Goal: Task Accomplishment & Management: Manage account settings

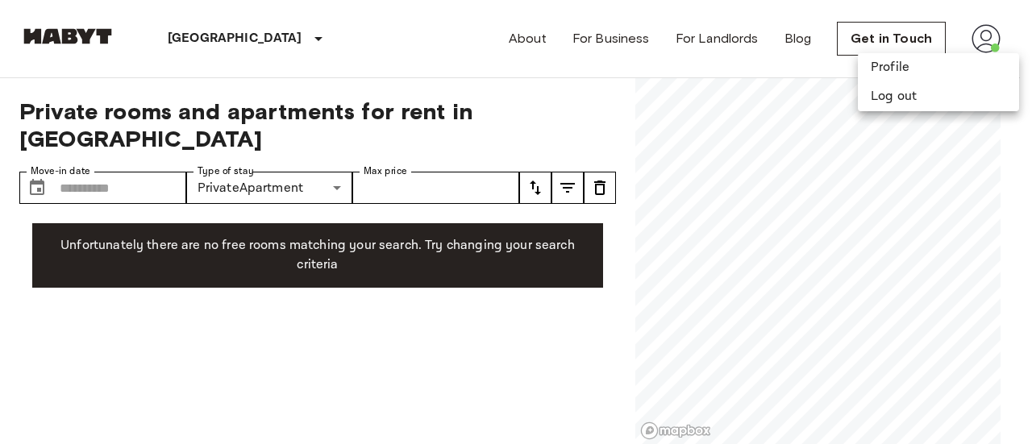
click at [980, 34] on div at bounding box center [516, 222] width 1032 height 444
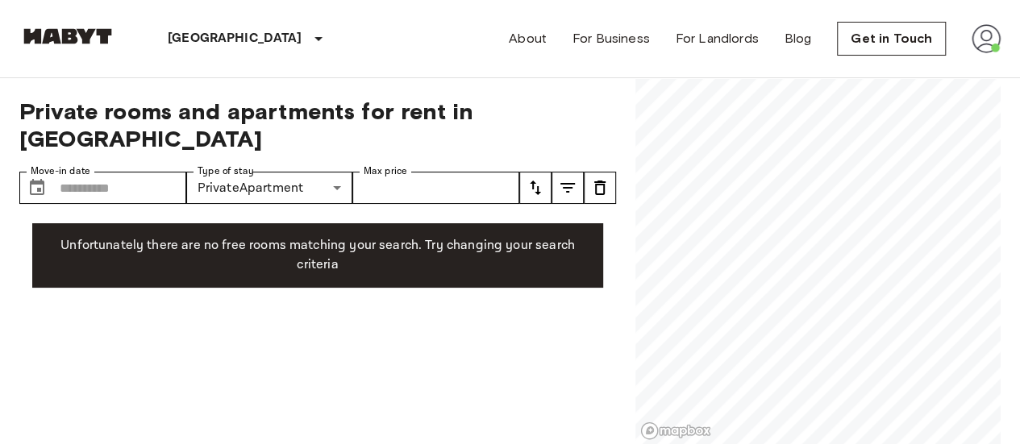
click at [980, 34] on img at bounding box center [986, 38] width 29 height 29
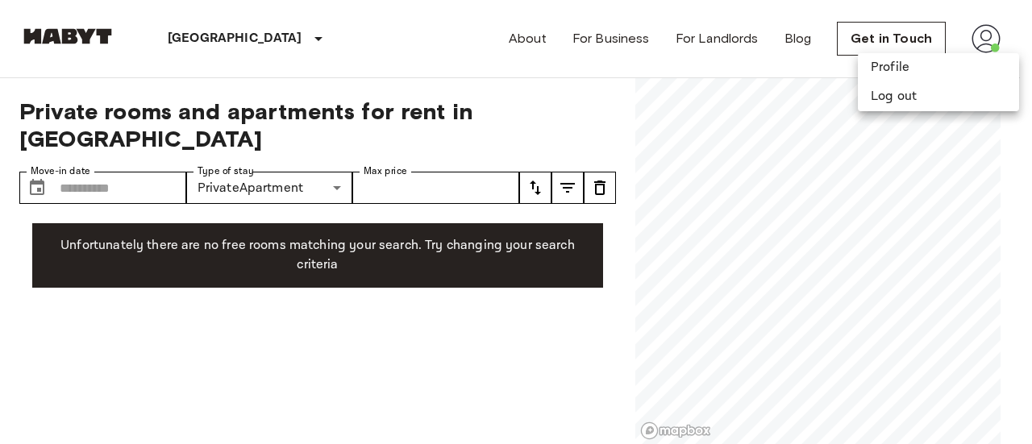
click at [993, 32] on div at bounding box center [516, 222] width 1032 height 444
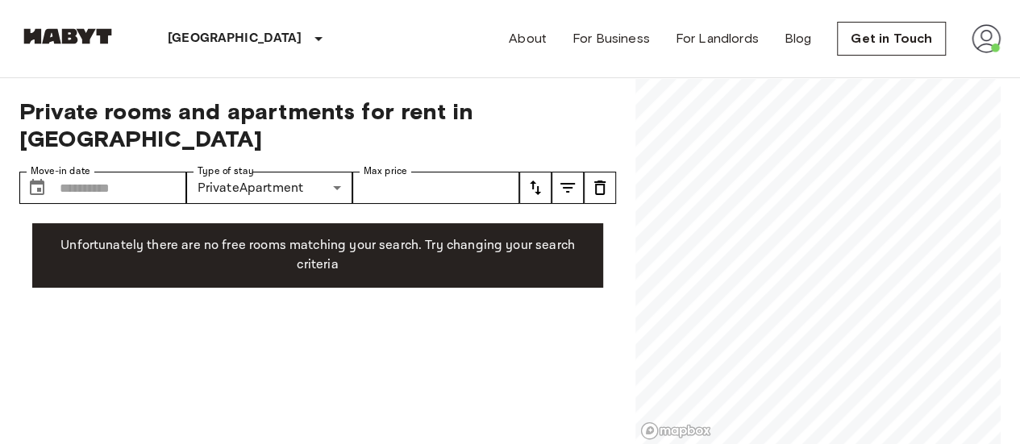
click at [977, 36] on img at bounding box center [986, 38] width 29 height 29
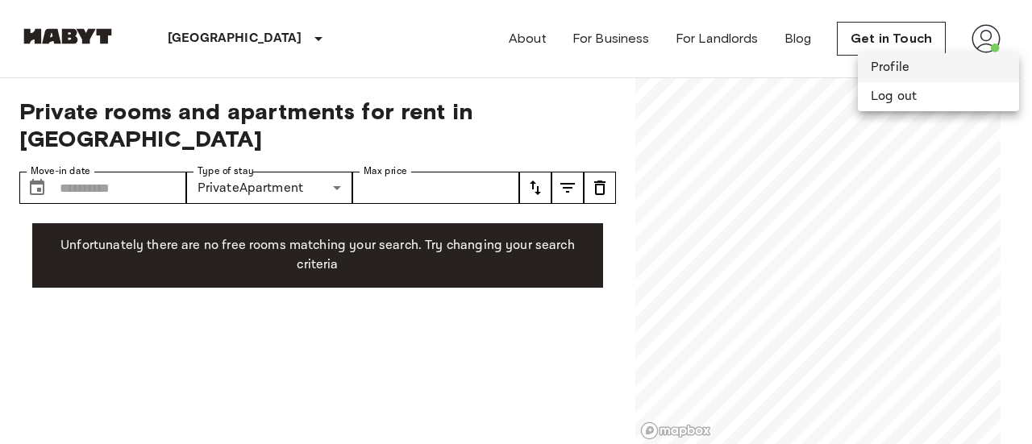
click at [906, 60] on li "Profile" at bounding box center [938, 67] width 161 height 29
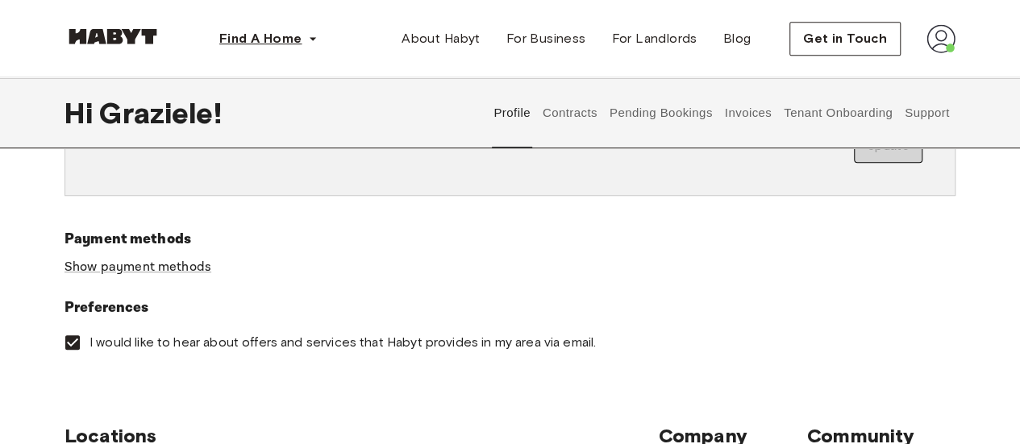
scroll to position [40, 0]
